Goal: Navigation & Orientation: Understand site structure

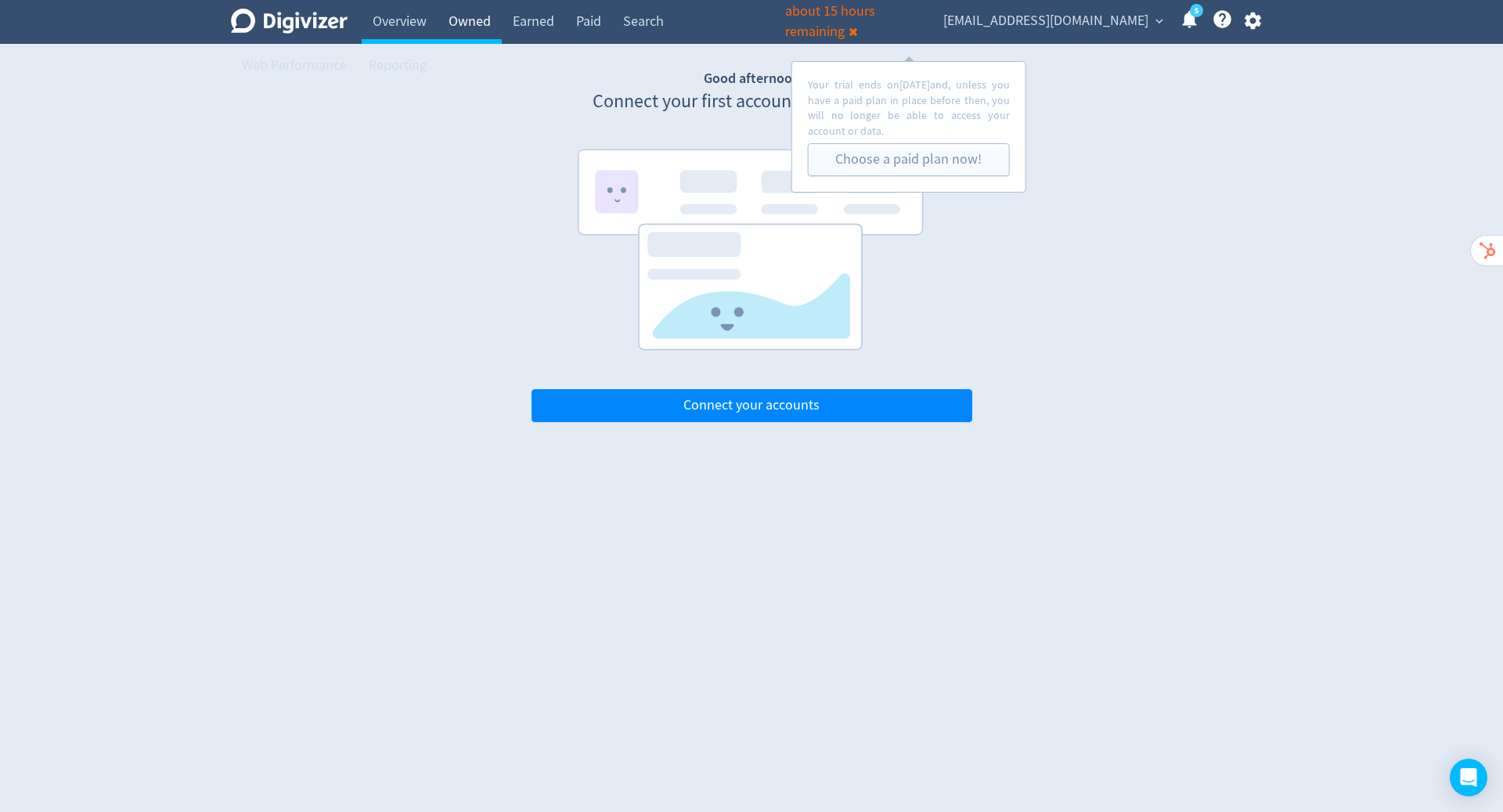
click at [467, 19] on link "Owned" at bounding box center [469, 22] width 64 height 44
click at [545, 20] on link "Earned" at bounding box center [533, 22] width 63 height 44
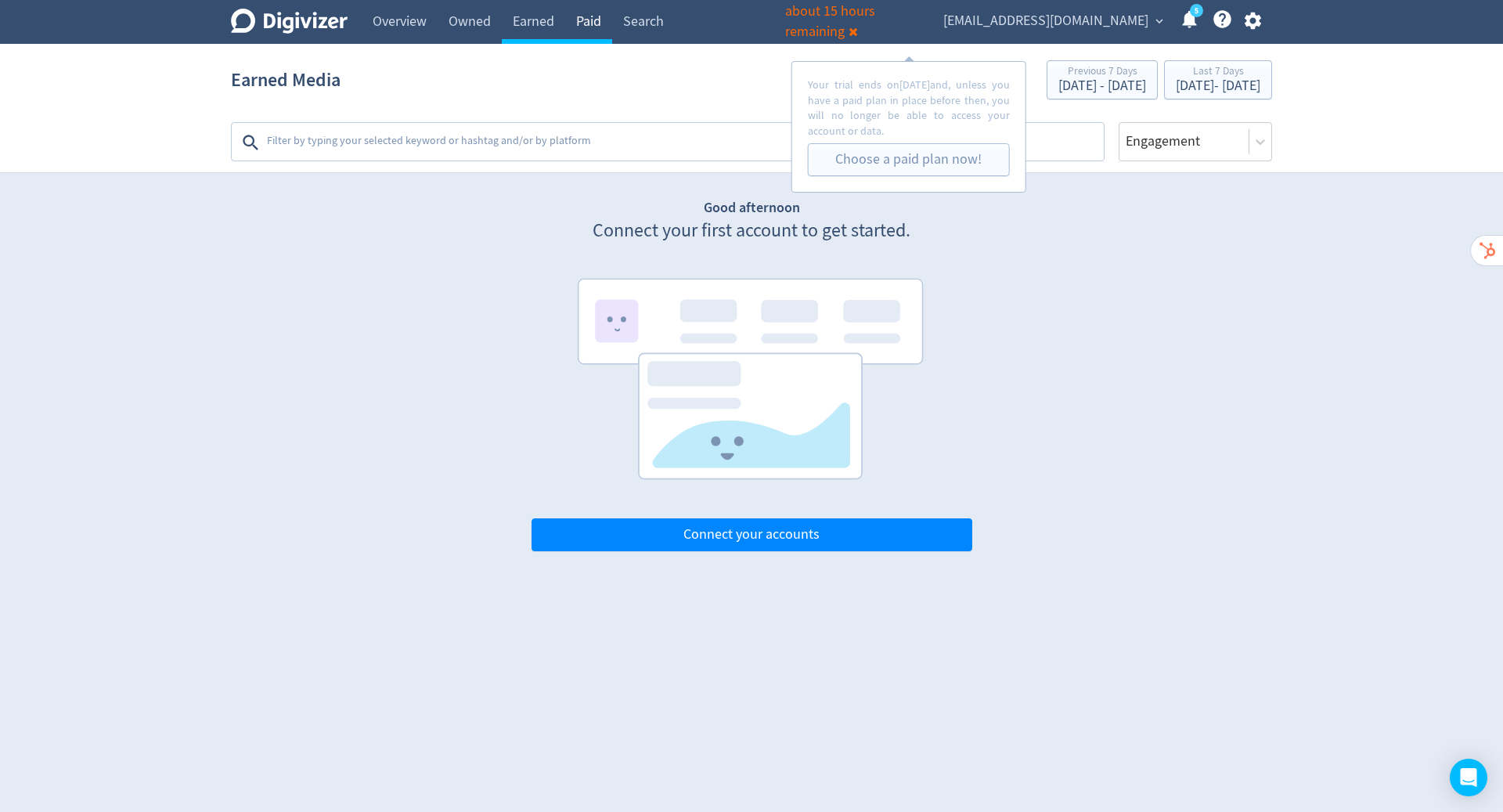
click at [605, 23] on link "Paid" at bounding box center [589, 22] width 47 height 44
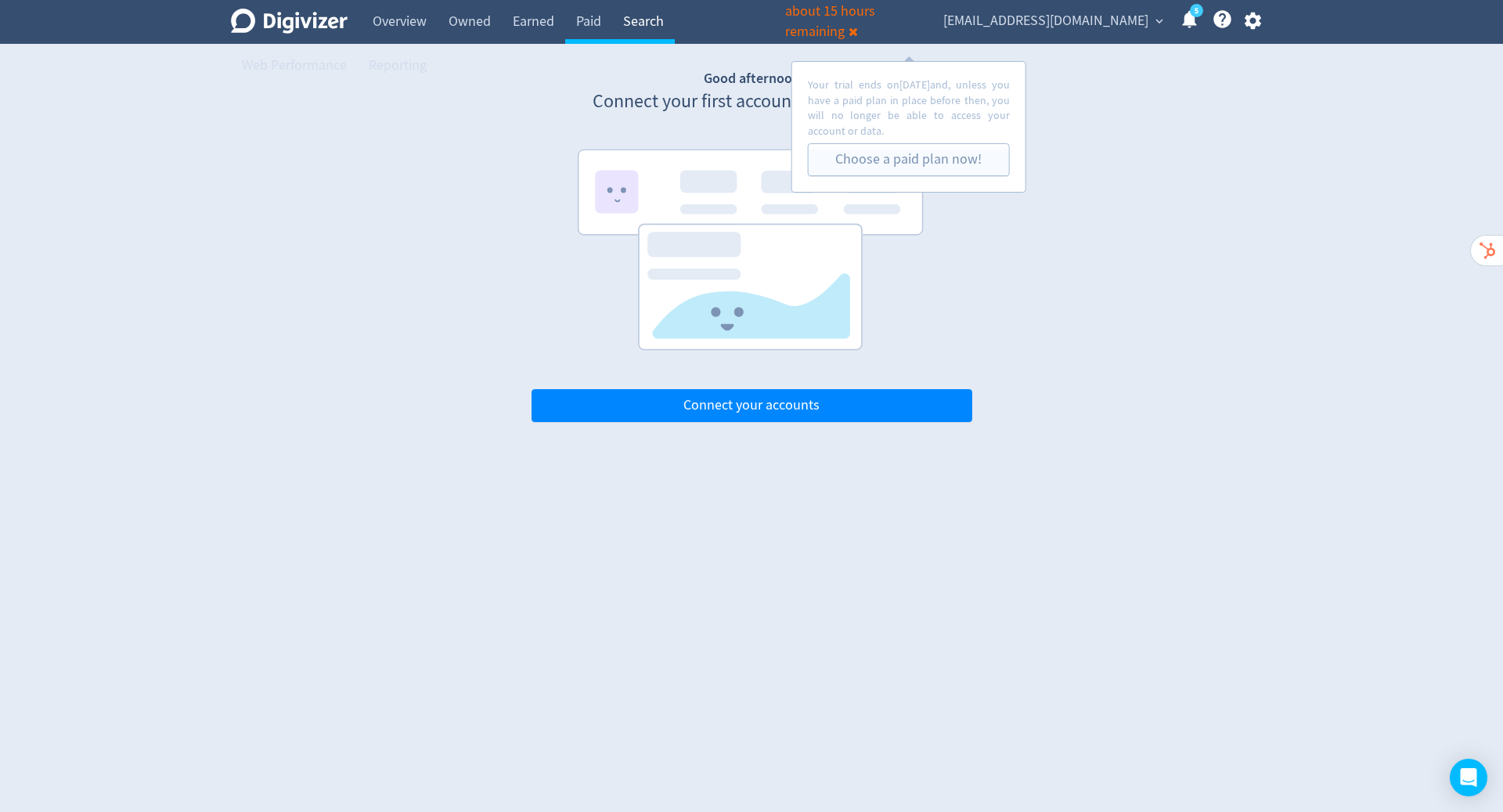
click at [650, 28] on link "Search" at bounding box center [643, 22] width 63 height 44
click at [358, 44] on link "Web Performance" at bounding box center [294, 66] width 127 height 44
